Goal: Ask a question

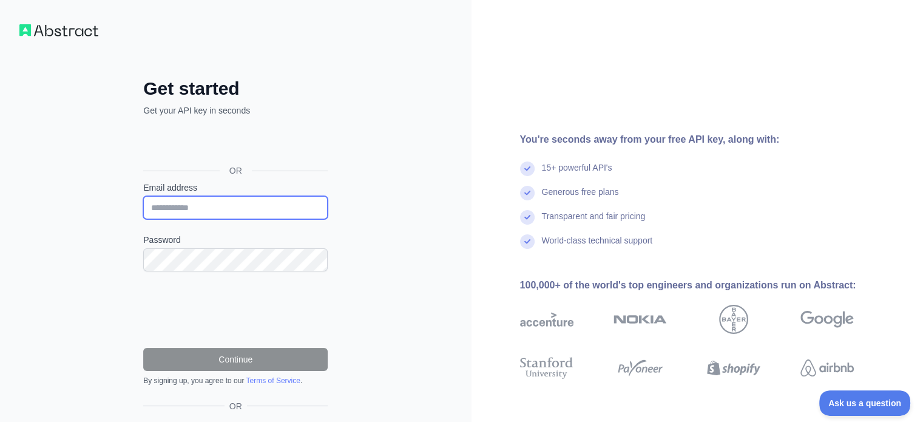
click at [172, 206] on input "Email address" at bounding box center [235, 207] width 185 height 23
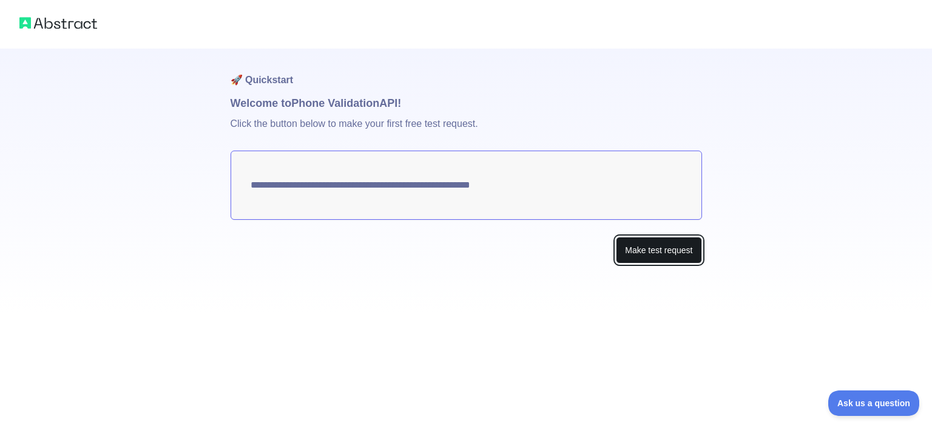
click at [643, 247] on button "Make test request" at bounding box center [659, 250] width 86 height 27
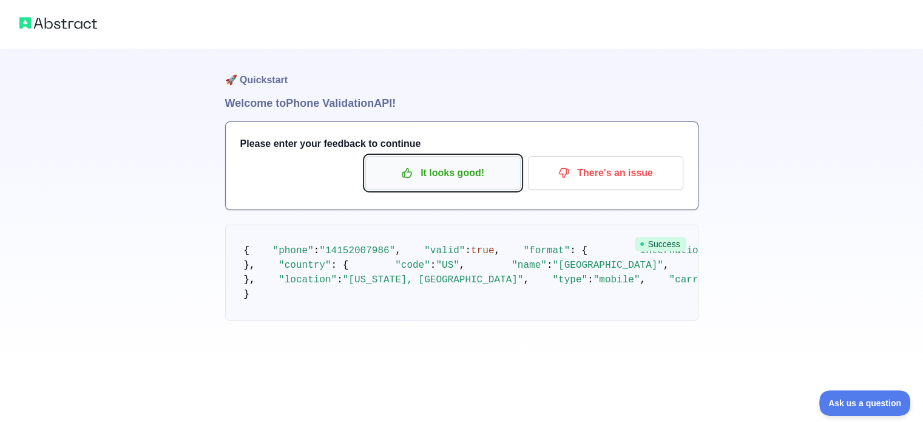
click at [482, 176] on p "It looks good!" at bounding box center [443, 173] width 137 height 21
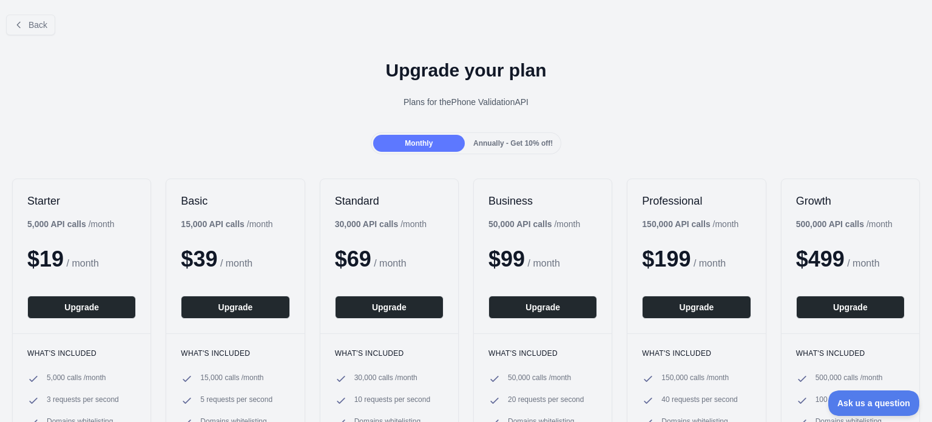
click at [518, 151] on div "Annually - Get 10% off!" at bounding box center [513, 143] width 92 height 17
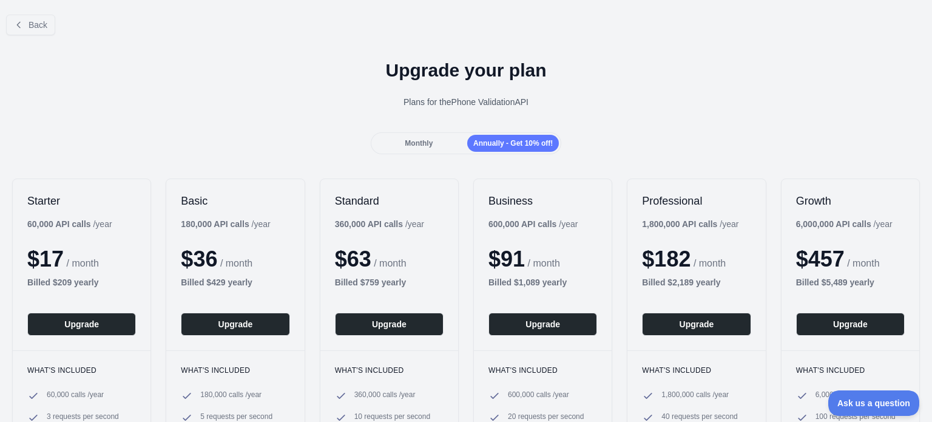
click at [423, 140] on span "Monthly" at bounding box center [419, 143] width 28 height 8
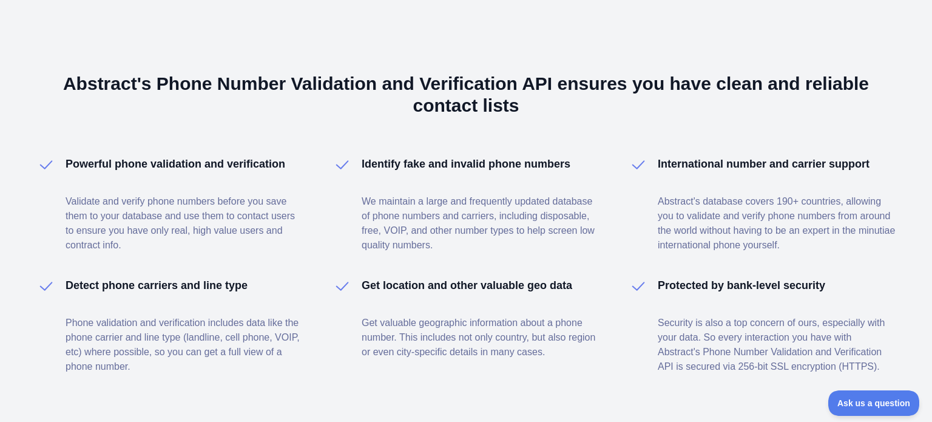
scroll to position [833, 0]
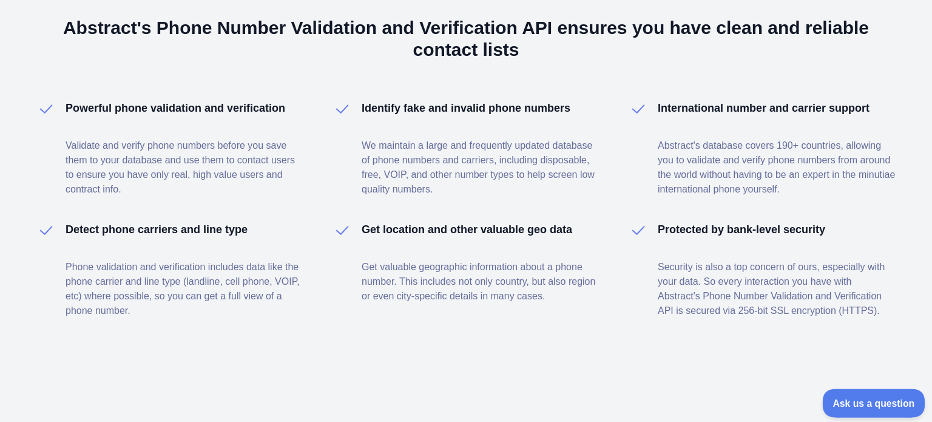
click at [886, 406] on button "Ask us a question" at bounding box center [868, 401] width 91 height 25
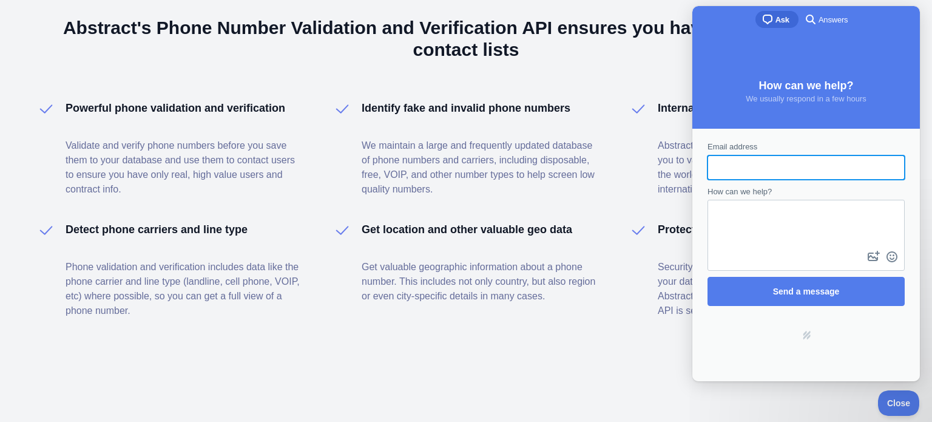
scroll to position [0, 0]
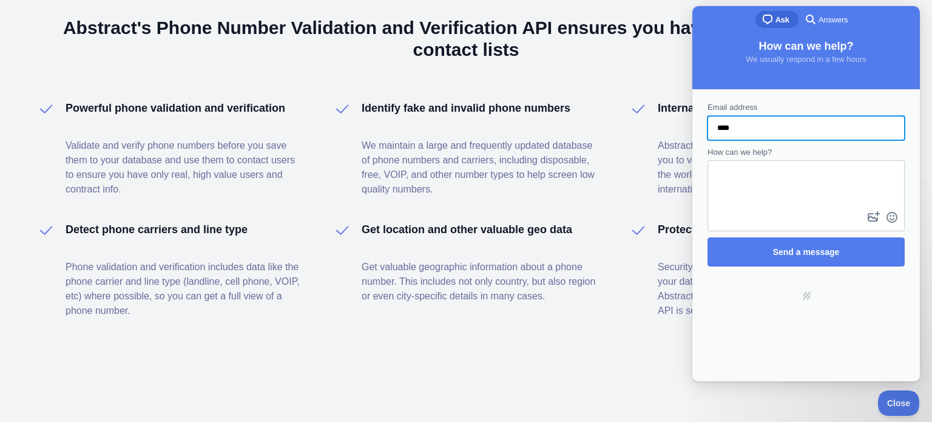
type input "**********"
click at [766, 188] on textarea "How can we help?" at bounding box center [806, 184] width 195 height 47
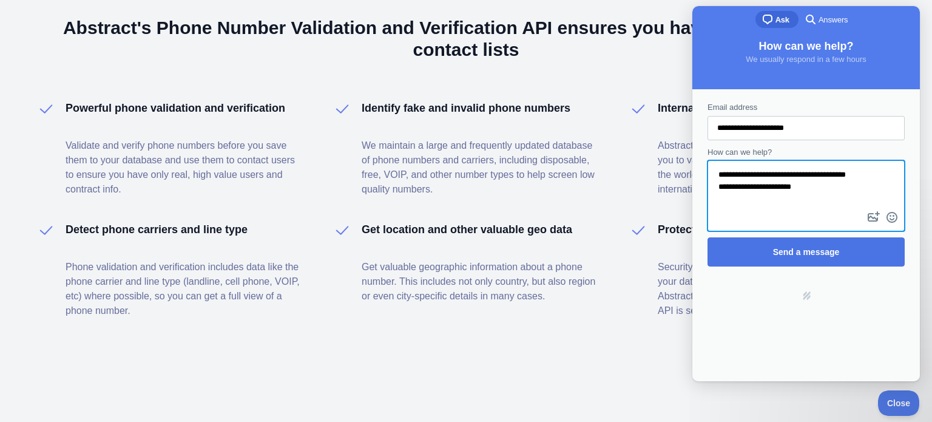
type textarea "**********"
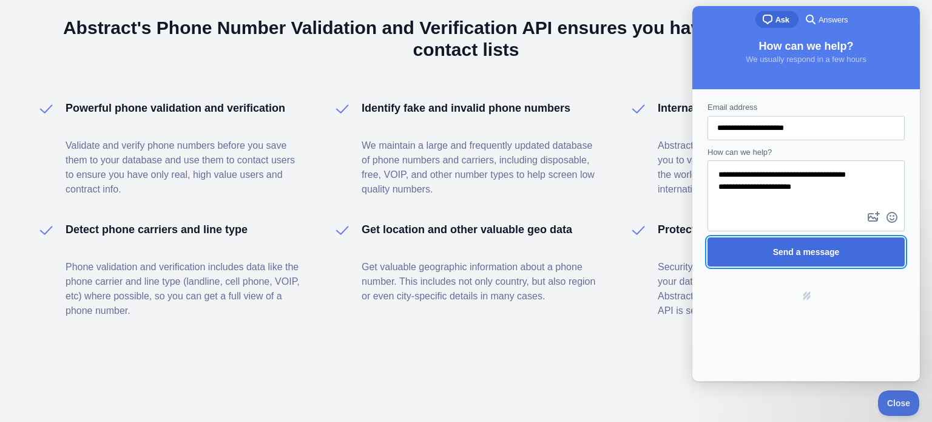
click at [833, 256] on span "Send a message" at bounding box center [806, 252] width 67 height 10
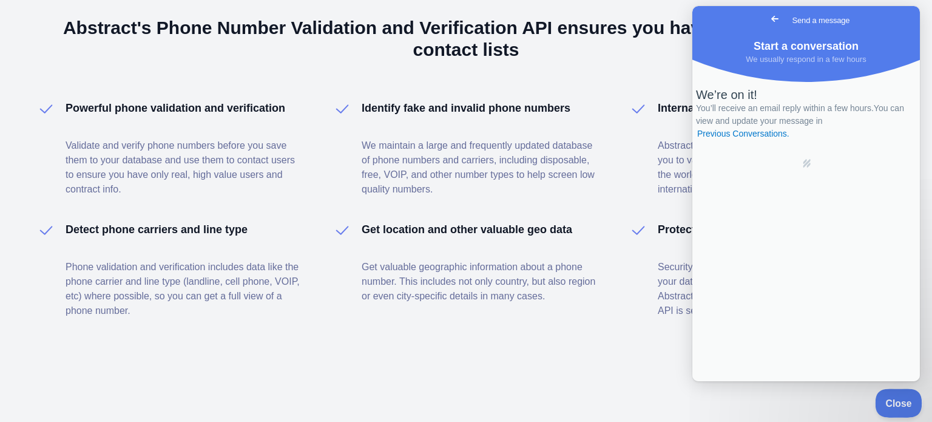
click at [898, 399] on span "Close" at bounding box center [895, 401] width 41 height 8
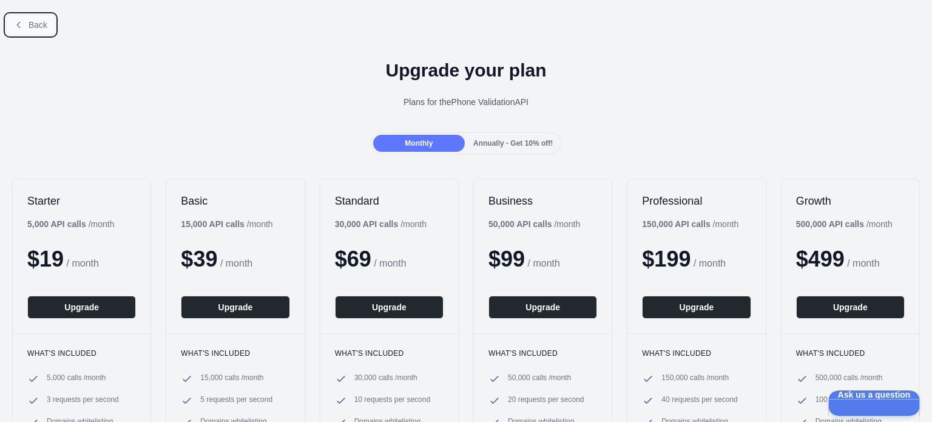
click at [40, 24] on span "Back" at bounding box center [38, 25] width 19 height 10
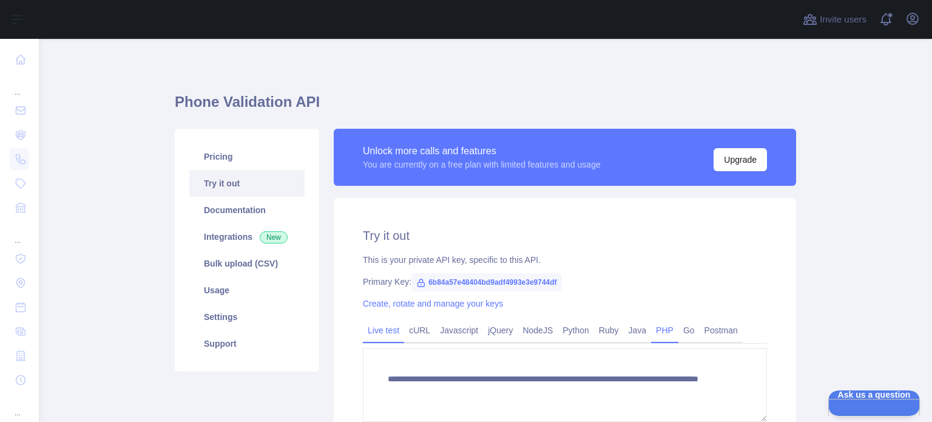
click at [653, 327] on link "PHP" at bounding box center [664, 330] width 27 height 19
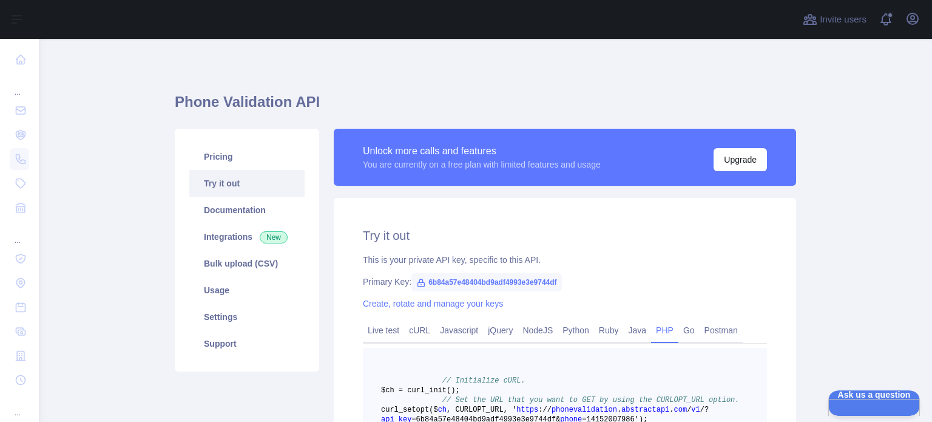
click at [653, 327] on link "PHP" at bounding box center [664, 330] width 27 height 19
click at [219, 186] on link "Try it out" at bounding box center [246, 183] width 115 height 27
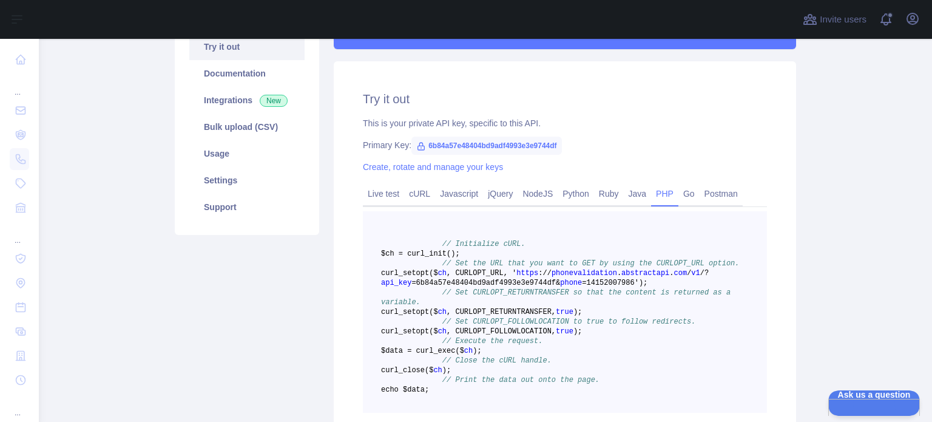
scroll to position [143, 0]
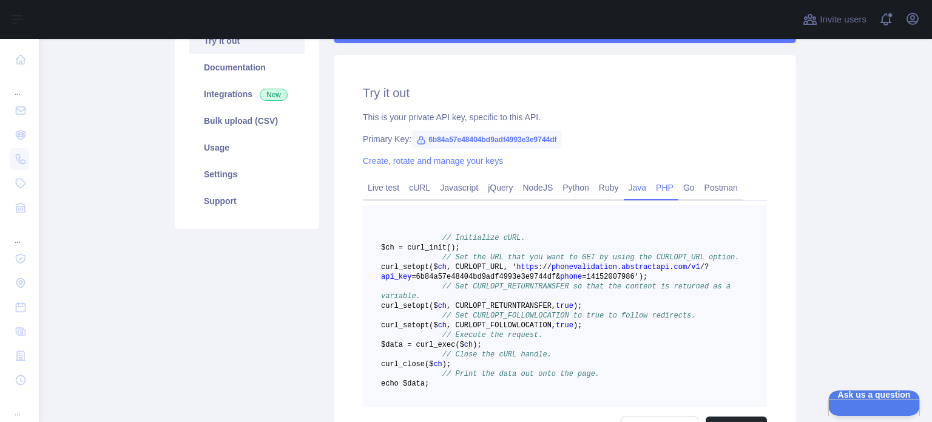
click at [624, 190] on link "Java" at bounding box center [638, 187] width 28 height 19
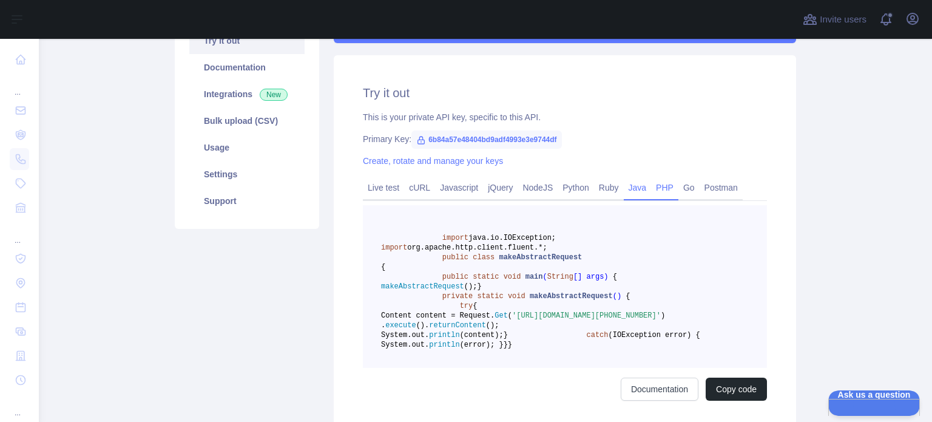
click at [656, 192] on link "PHP" at bounding box center [664, 187] width 27 height 19
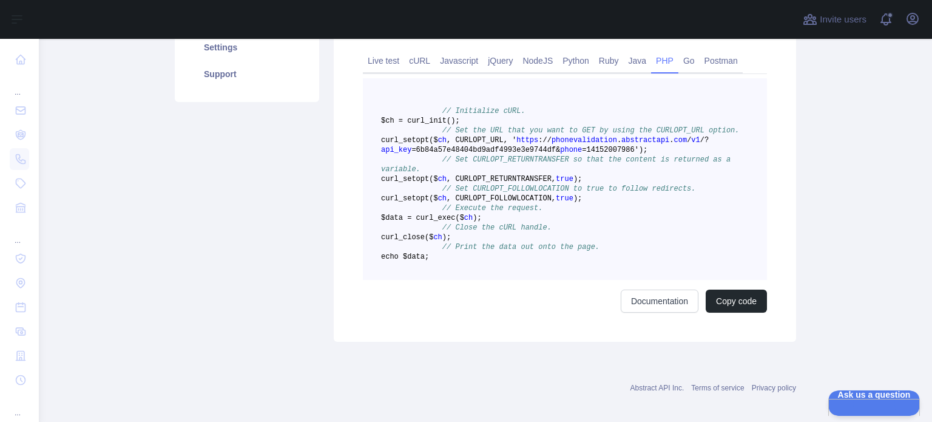
scroll to position [282, 0]
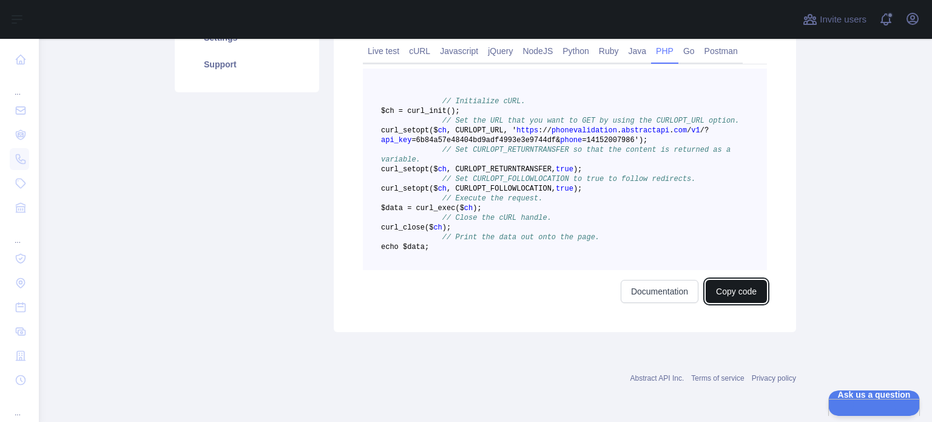
click at [737, 303] on button "Copy code" at bounding box center [736, 291] width 61 height 23
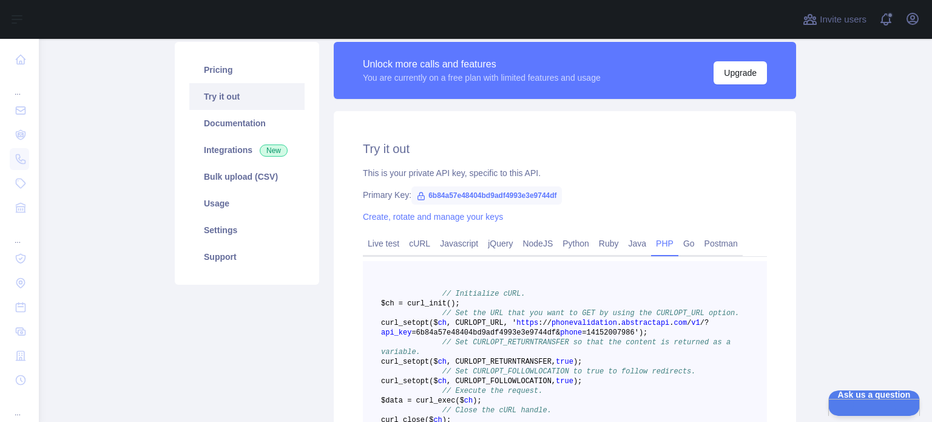
scroll to position [86, 0]
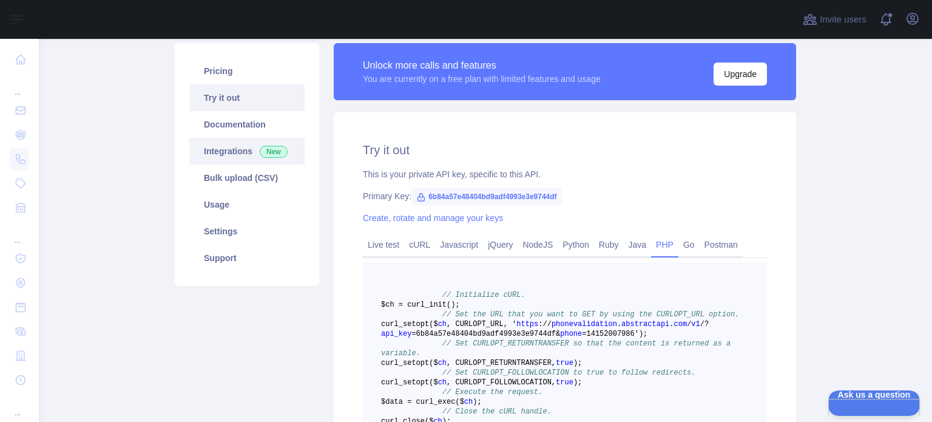
click at [226, 145] on link "Integrations New" at bounding box center [246, 151] width 115 height 27
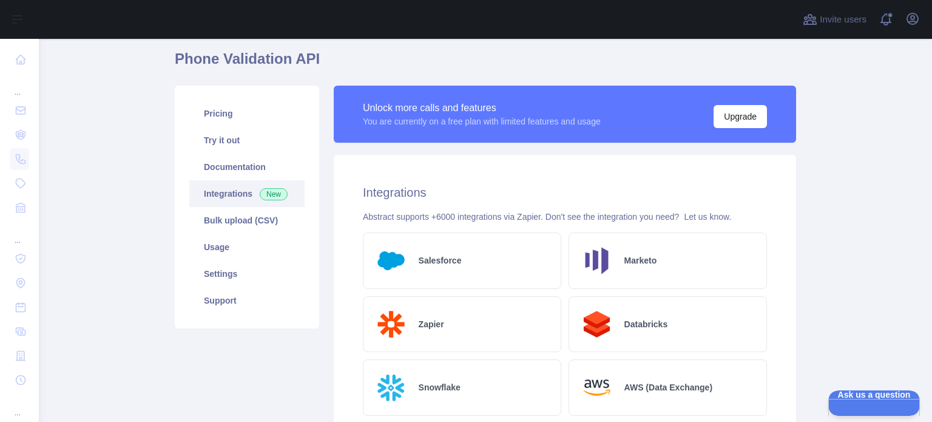
scroll to position [40, 0]
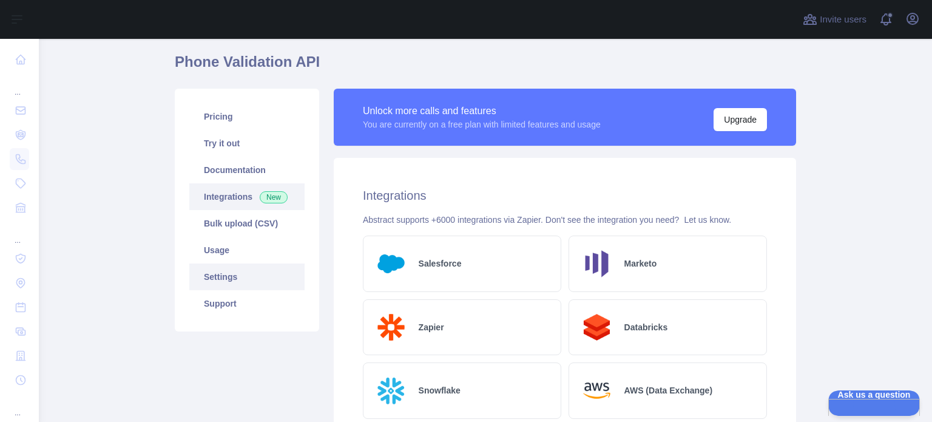
click at [238, 269] on link "Settings" at bounding box center [246, 276] width 115 height 27
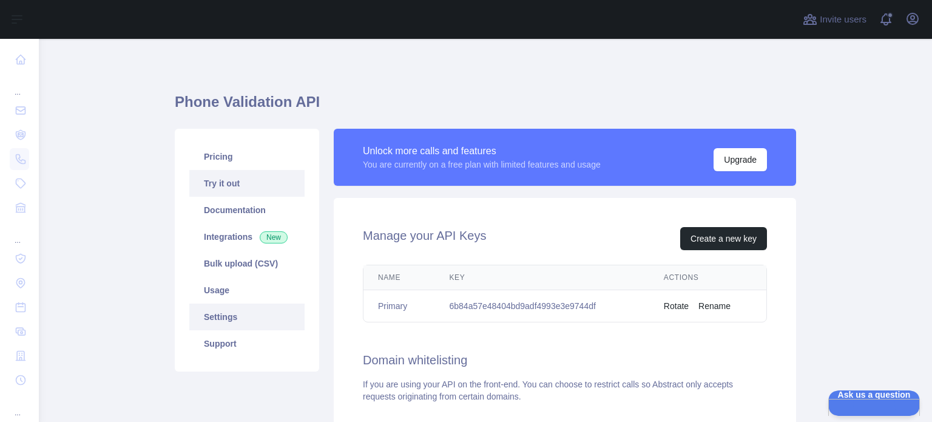
click at [219, 191] on link "Try it out" at bounding box center [246, 183] width 115 height 27
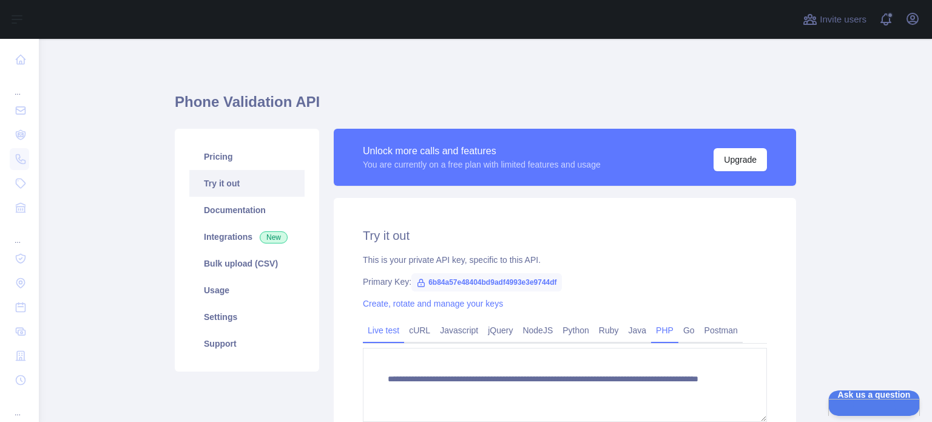
click at [651, 330] on link "PHP" at bounding box center [664, 330] width 27 height 19
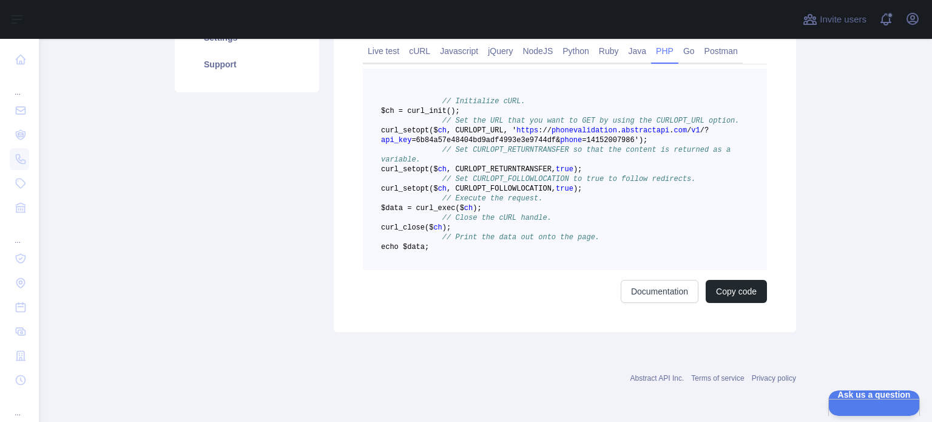
scroll to position [316, 0]
click at [650, 303] on link "Documentation" at bounding box center [660, 291] width 78 height 23
